Goal: Find specific page/section: Find specific page/section

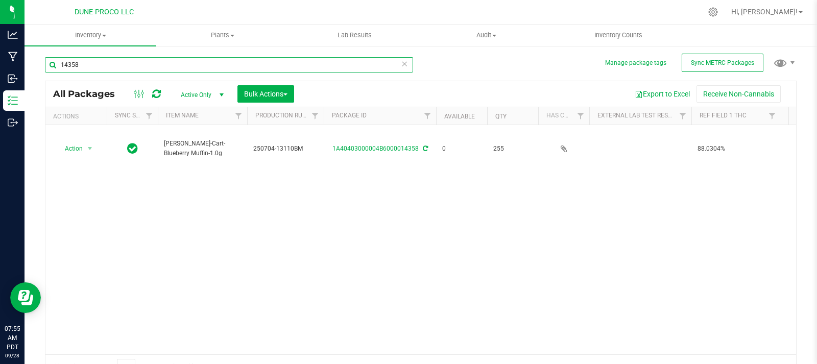
click at [255, 64] on input "14358" at bounding box center [229, 64] width 368 height 15
type input "1"
type input "39871"
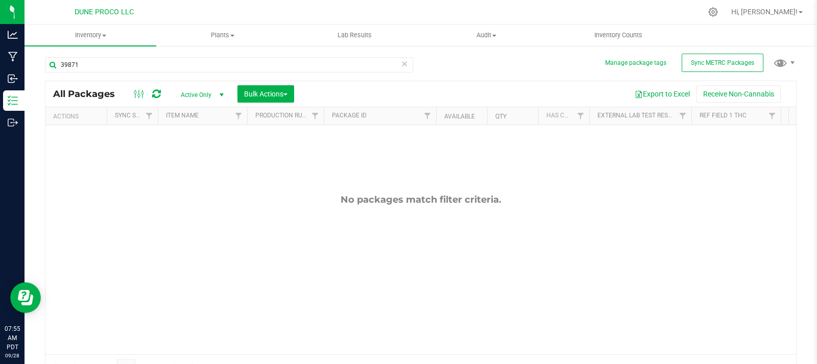
click at [198, 89] on span "Active Only" at bounding box center [200, 95] width 56 height 14
click at [207, 159] on li "All" at bounding box center [199, 156] width 55 height 15
